Goal: Task Accomplishment & Management: Manage account settings

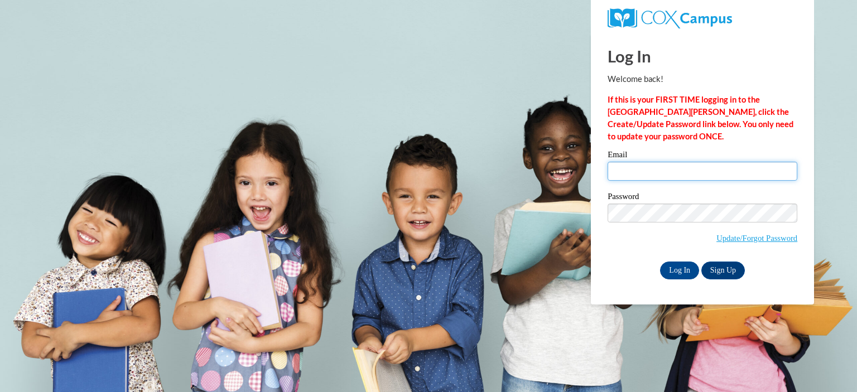
click at [674, 170] on input "Email" at bounding box center [702, 171] width 190 height 19
type input "[EMAIL_ADDRESS][DOMAIN_NAME]"
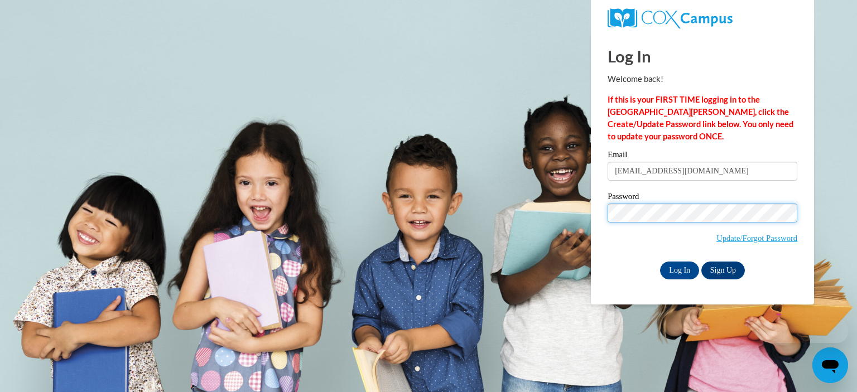
click at [660, 262] on input "Log In" at bounding box center [679, 271] width 39 height 18
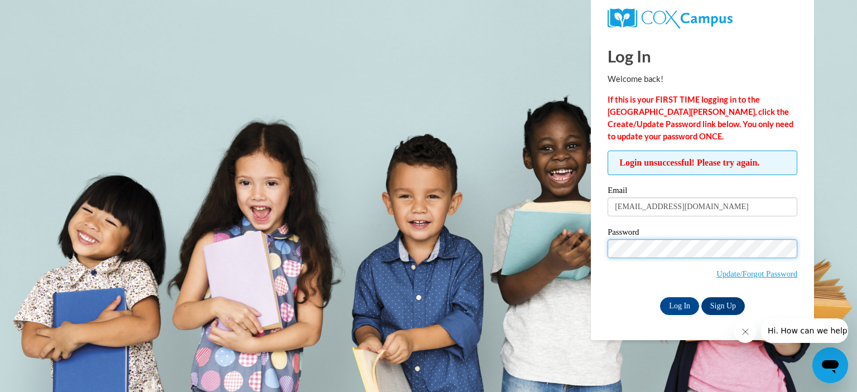
click at [660, 297] on input "Log In" at bounding box center [679, 306] width 39 height 18
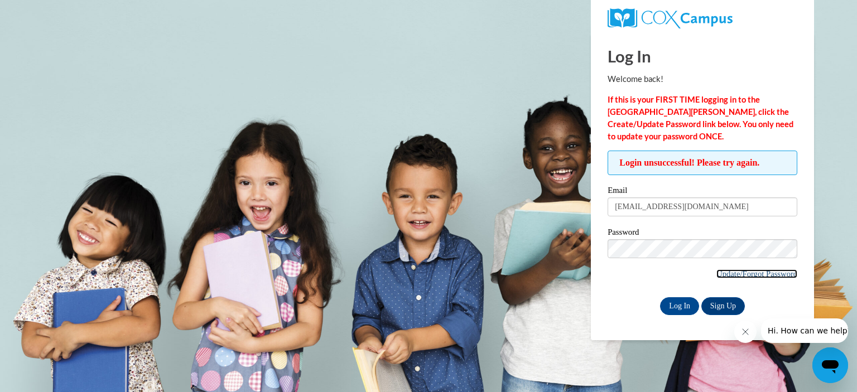
click at [744, 274] on link "Update/Forgot Password" at bounding box center [756, 273] width 81 height 9
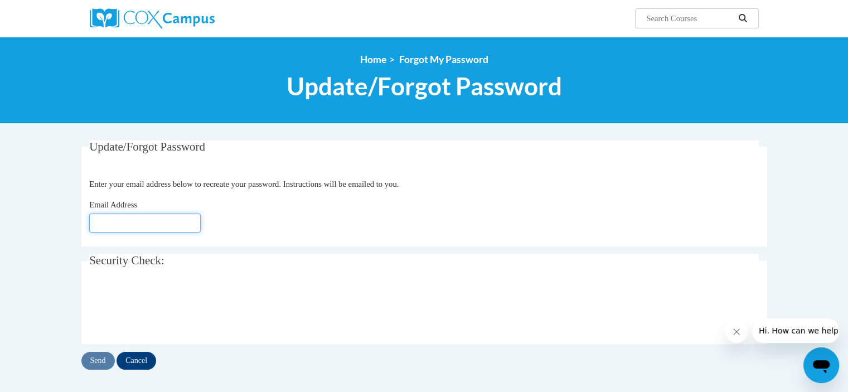
click at [173, 221] on input "Email Address" at bounding box center [145, 223] width 112 height 19
type input "[EMAIL_ADDRESS][DOMAIN_NAME]"
click at [90, 364] on input "Send" at bounding box center [97, 361] width 33 height 18
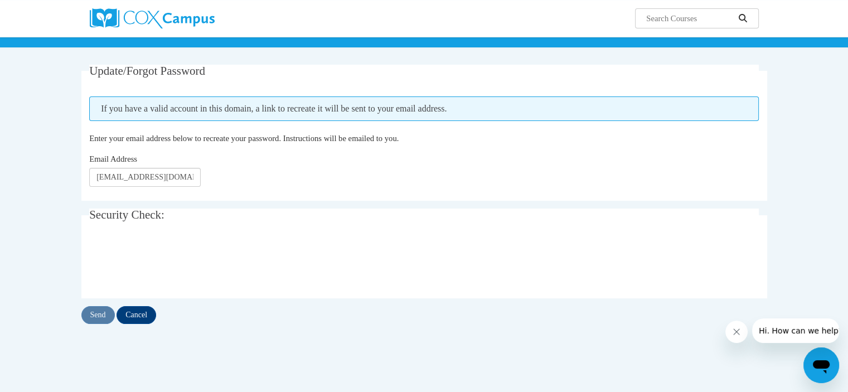
scroll to position [76, 0]
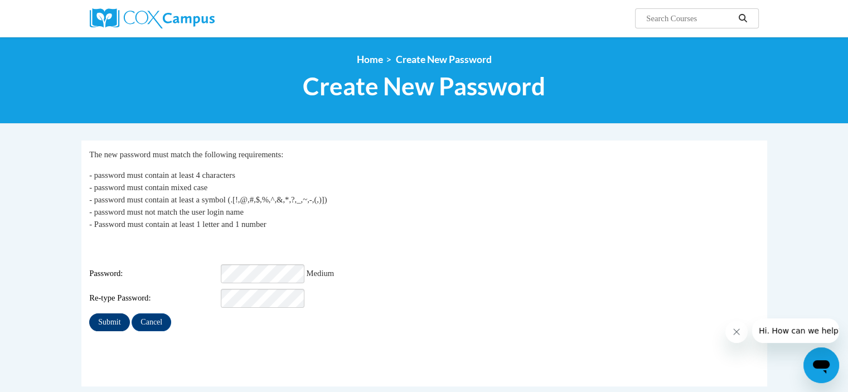
click at [102, 313] on input "Submit" at bounding box center [109, 322] width 40 height 18
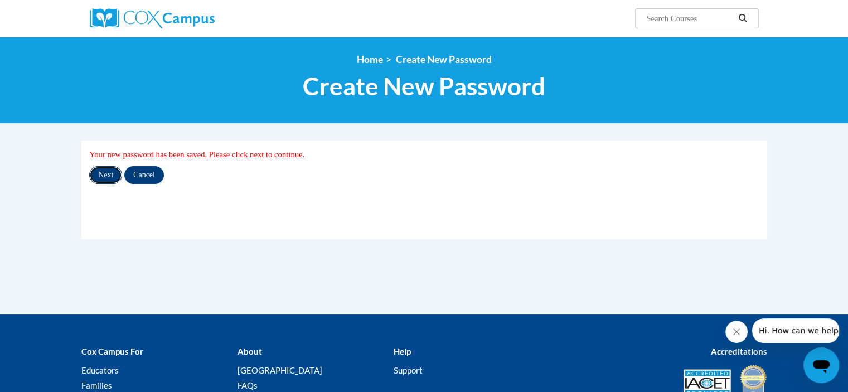
click at [99, 171] on input "Next" at bounding box center [105, 175] width 33 height 18
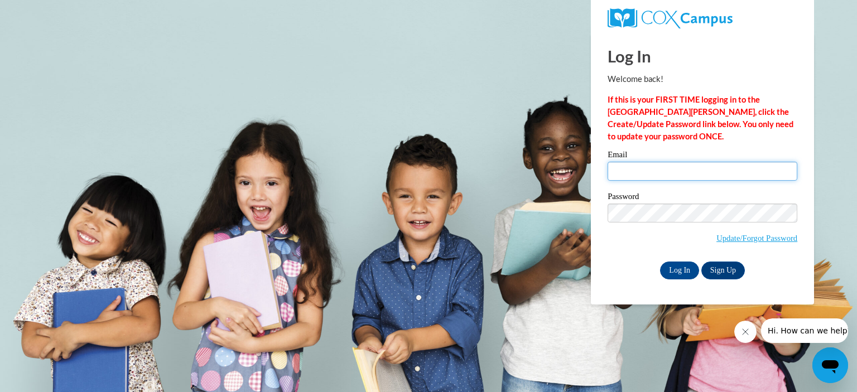
click at [704, 171] on input "Email" at bounding box center [702, 171] width 190 height 19
type input "[EMAIL_ADDRESS][DOMAIN_NAME]"
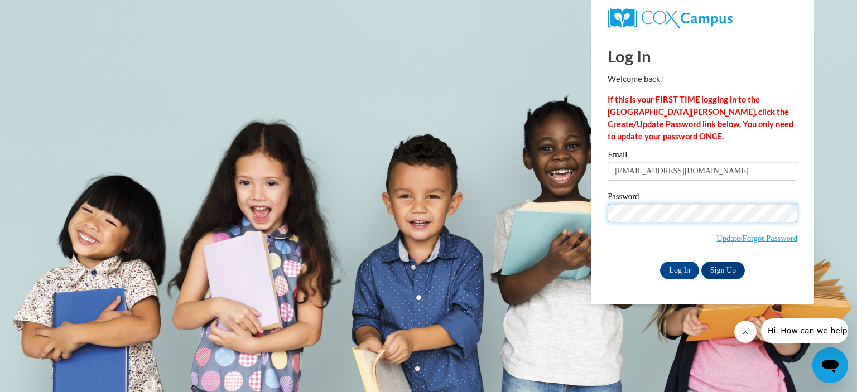
click at [660, 262] on input "Log In" at bounding box center [679, 271] width 39 height 18
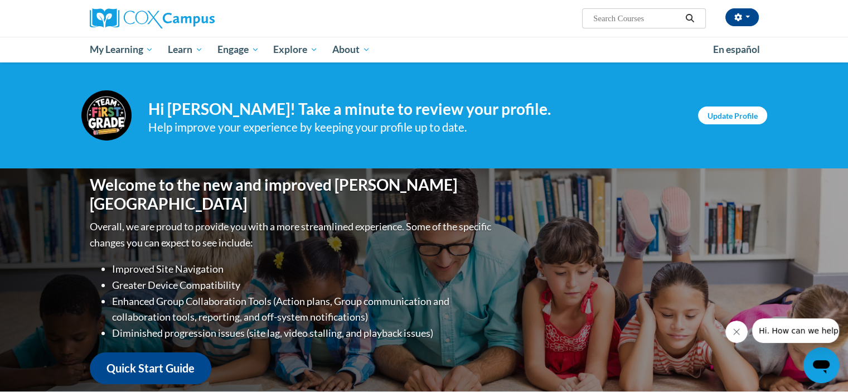
click at [732, 114] on link "Update Profile" at bounding box center [732, 116] width 69 height 18
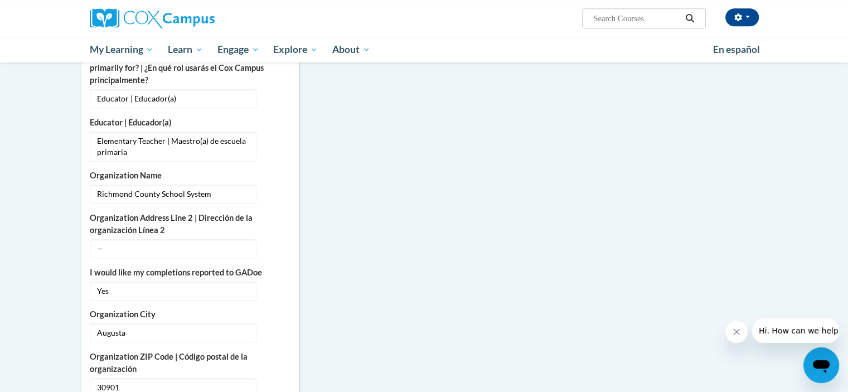
scroll to position [629, 0]
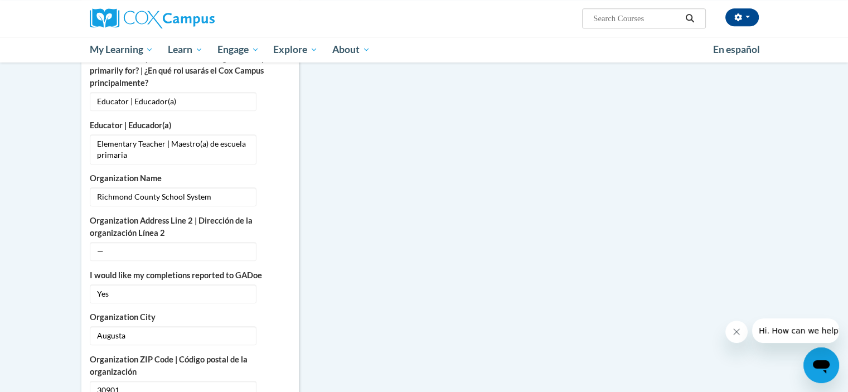
click at [35, 265] on body "Marjorie Pryor (America/New_York UTC-04:00) My Profile Inbox My Transcripts Log…" at bounding box center [424, 131] width 848 height 1521
click at [32, 250] on body "Marjorie Pryor (America/New_York UTC-04:00) My Profile Inbox My Transcripts Log…" at bounding box center [424, 131] width 848 height 1521
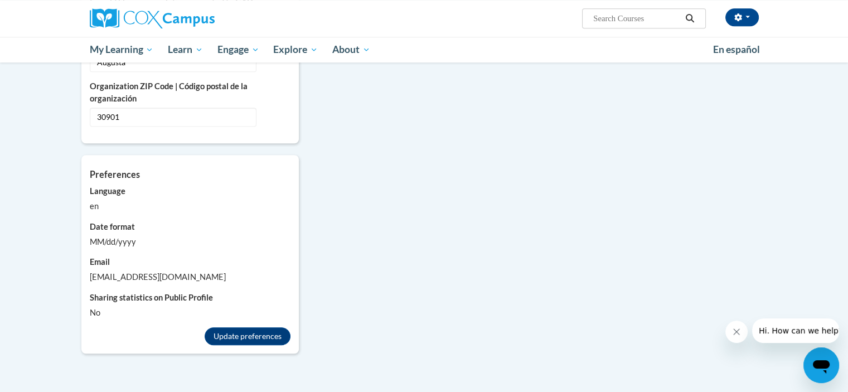
scroll to position [901, 0]
click at [230, 328] on button "Update preferences" at bounding box center [248, 337] width 86 height 18
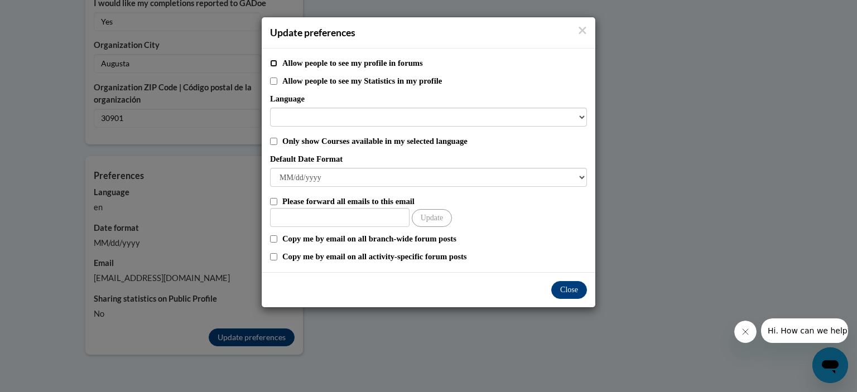
click at [273, 64] on input "Allow people to see my profile in forums" at bounding box center [273, 63] width 7 height 7
checkbox input "true"
click at [273, 141] on input "Only show Courses available in my selected language" at bounding box center [273, 141] width 7 height 7
checkbox input "true"
click at [564, 289] on button "Close" at bounding box center [569, 290] width 36 height 18
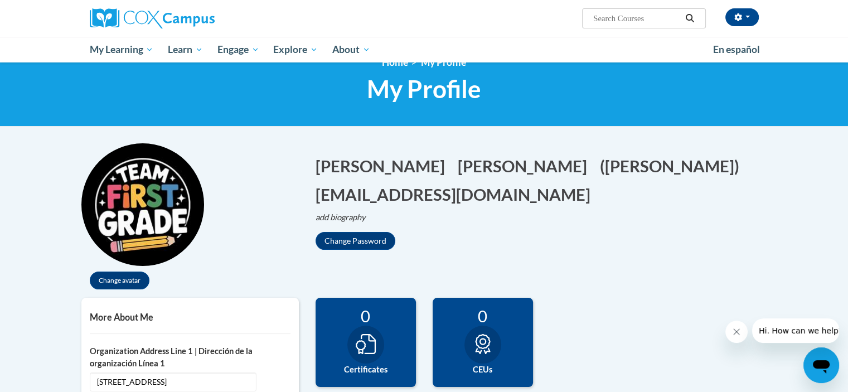
scroll to position [0, 0]
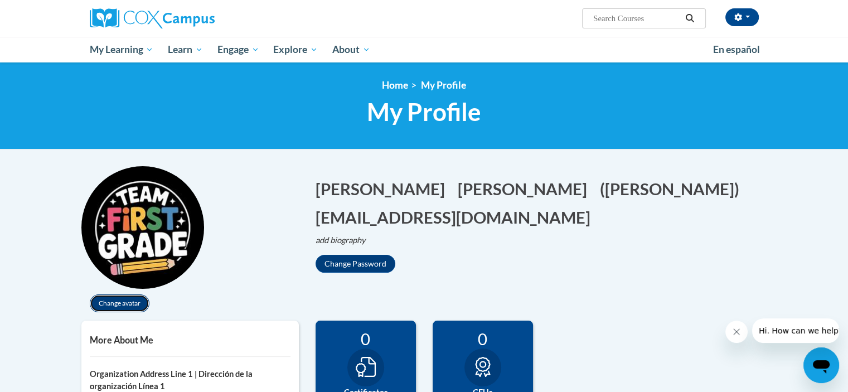
click at [121, 303] on button "Change avatar" at bounding box center [120, 303] width 60 height 18
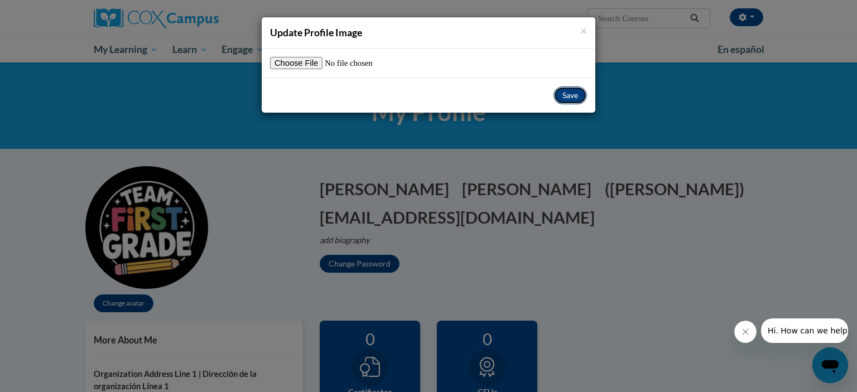
click at [572, 104] on button "Save" at bounding box center [569, 95] width 33 height 18
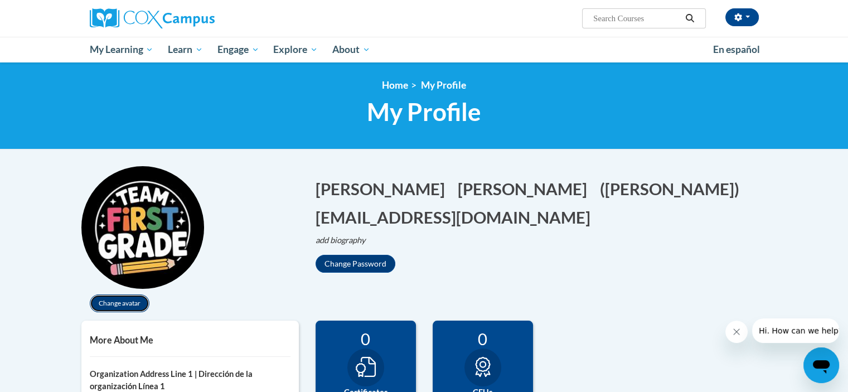
click at [118, 309] on button "Change avatar" at bounding box center [120, 303] width 60 height 18
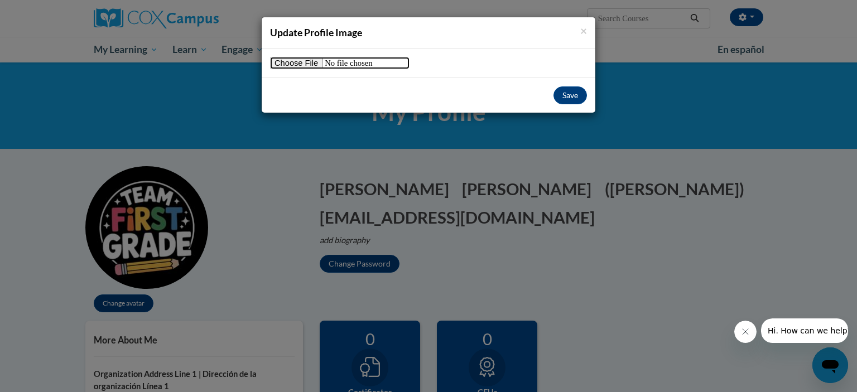
click at [303, 58] on input "file" at bounding box center [339, 63] width 139 height 12
type input "C:\fakepath\1st grade shirt.png"
click at [562, 100] on button "Save" at bounding box center [569, 95] width 33 height 18
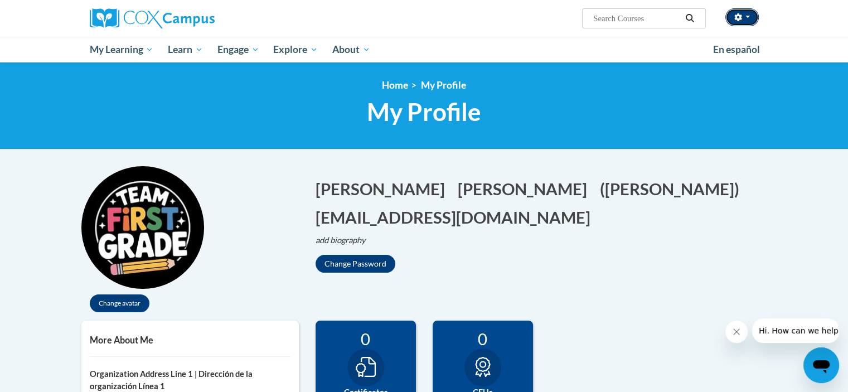
click at [737, 19] on icon "button" at bounding box center [737, 17] width 7 height 8
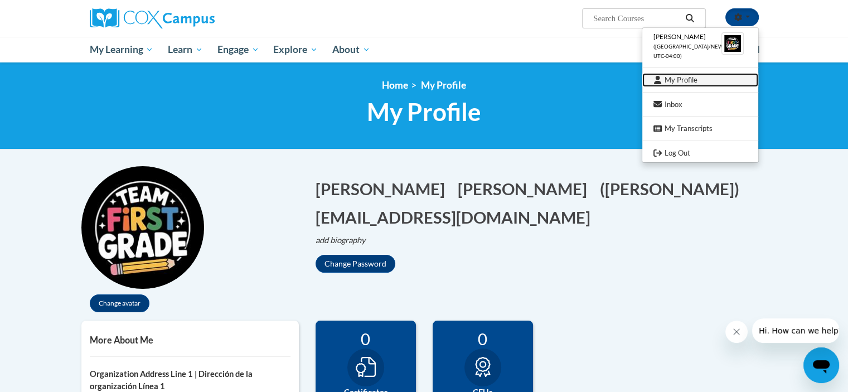
click at [693, 84] on link "My Profile" at bounding box center [700, 80] width 116 height 14
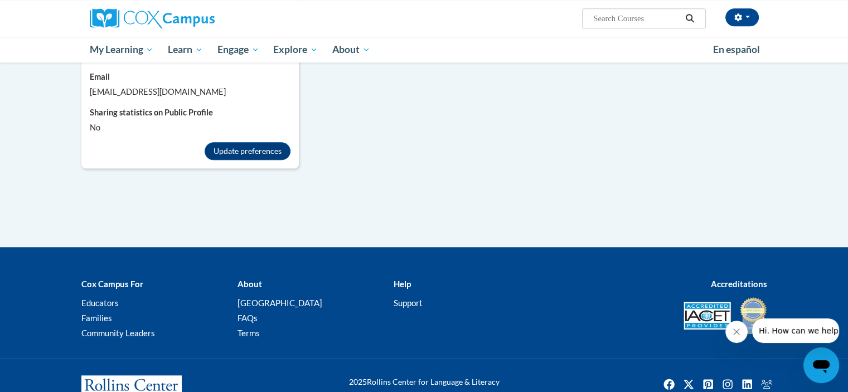
scroll to position [1111, 0]
